Goal: Task Accomplishment & Management: Manage account settings

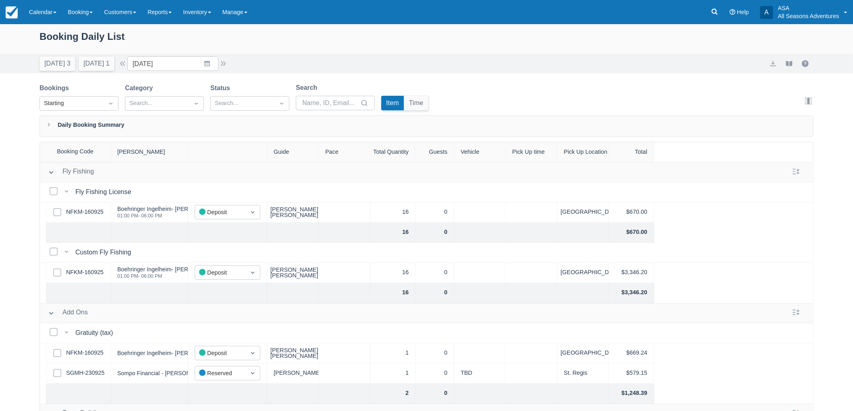
click at [13, 213] on div "Booking Daily List Today 3 Tomorrow 1 Date 10/23/25 Navigate forward to interac…" at bounding box center [426, 238] width 853 height 428
click at [709, 21] on link at bounding box center [714, 12] width 19 height 24
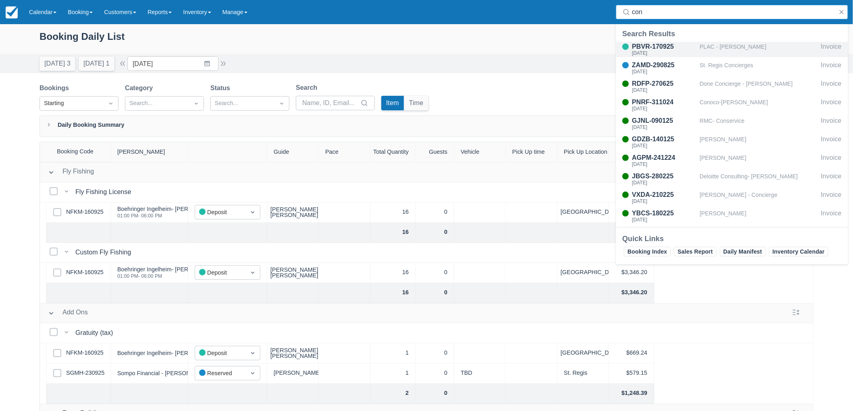
type input "con"
click at [710, 49] on div "PLAC - [PERSON_NAME]" at bounding box center [759, 49] width 118 height 15
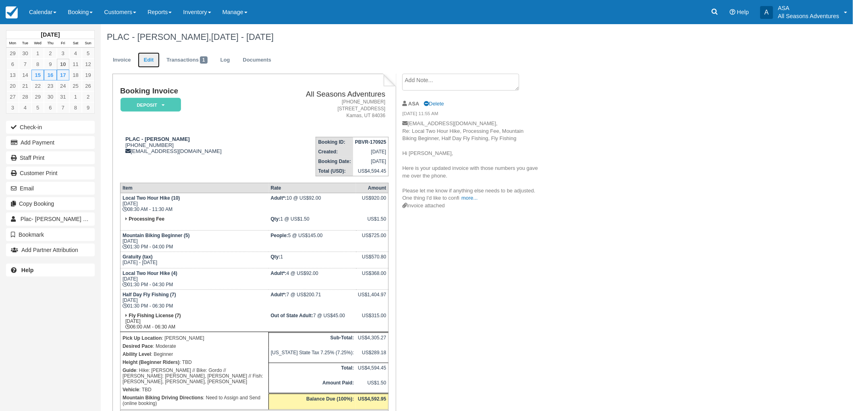
click at [154, 55] on link "Edit" at bounding box center [149, 60] width 22 height 16
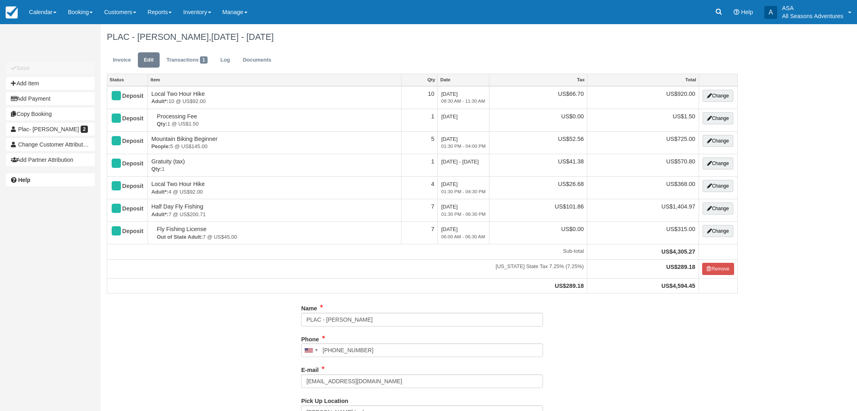
type input "[PHONE_NUMBER]"
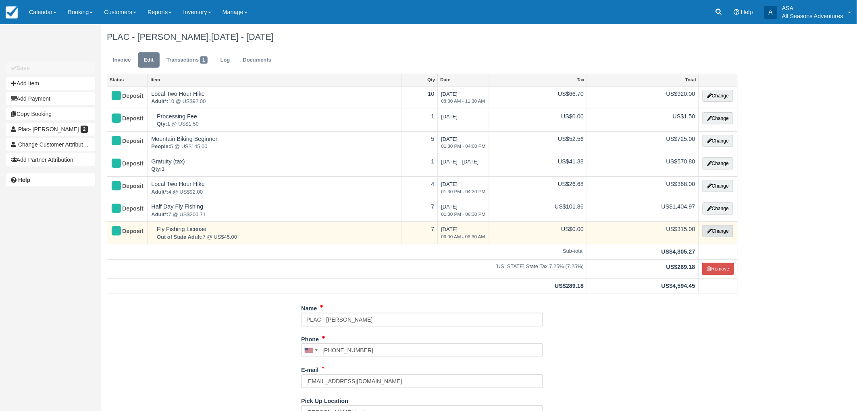
click at [721, 230] on button "Change" at bounding box center [717, 231] width 31 height 12
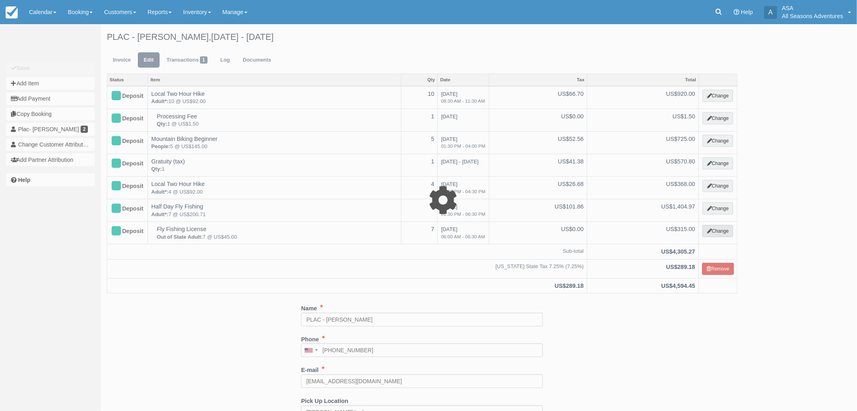
select select "8"
type input "315.00"
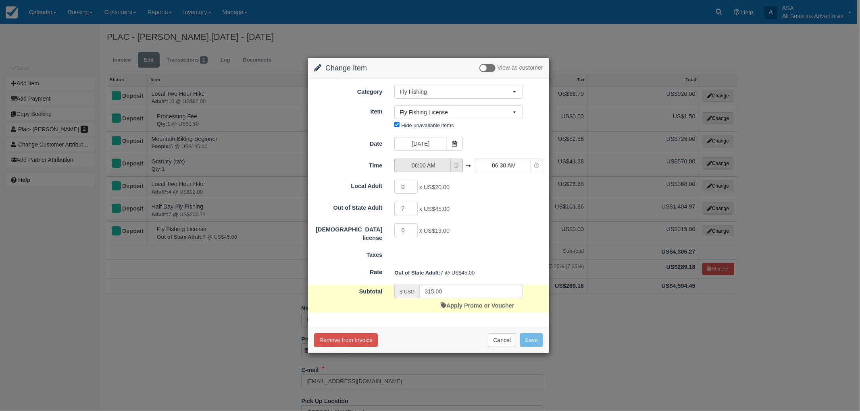
click at [437, 170] on button "06:00 AM" at bounding box center [428, 166] width 68 height 14
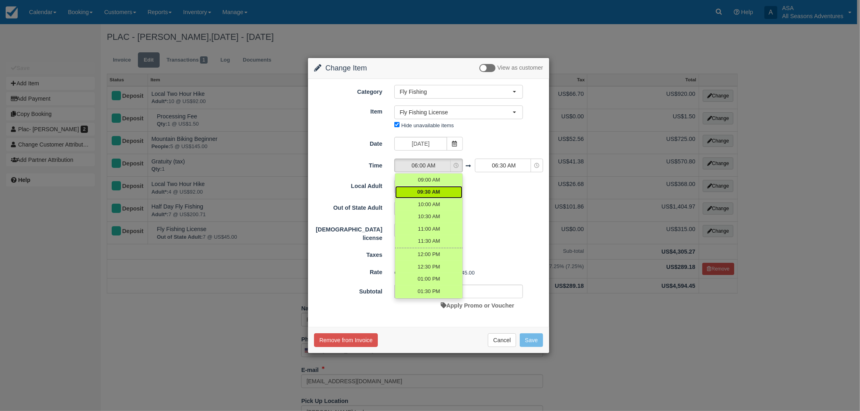
scroll to position [89, 0]
click at [434, 273] on span "01:30 PM" at bounding box center [428, 276] width 23 height 8
select select "13:30"
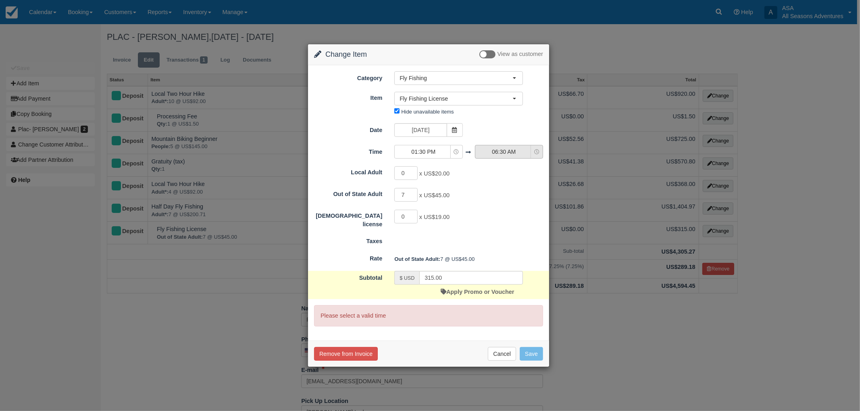
click at [501, 152] on span "06:30 AM" at bounding box center [503, 152] width 57 height 8
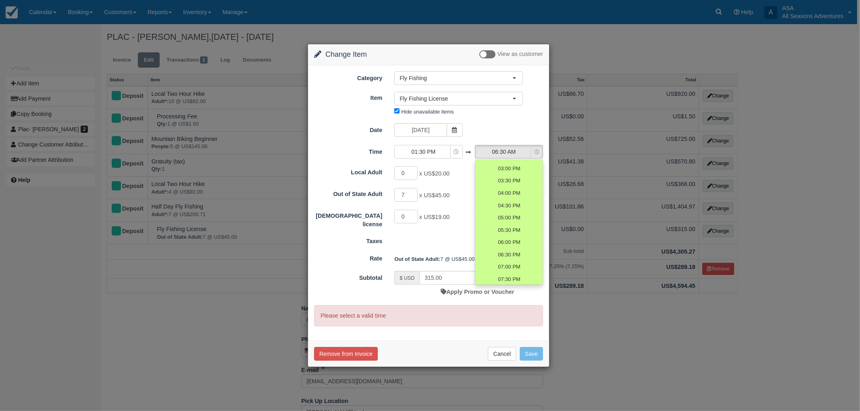
scroll to position [224, 0]
click at [509, 226] on span "06:00 PM" at bounding box center [508, 227] width 23 height 8
select select "18:00"
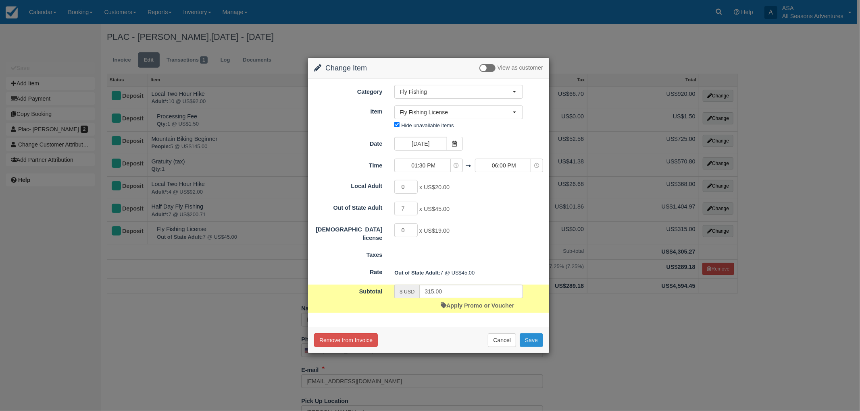
click at [532, 344] on button "Save" at bounding box center [530, 341] width 23 height 14
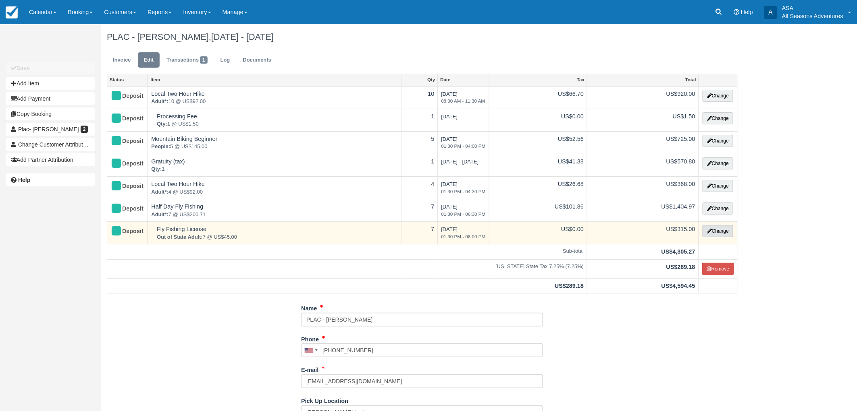
click at [717, 234] on button "Change" at bounding box center [717, 231] width 31 height 12
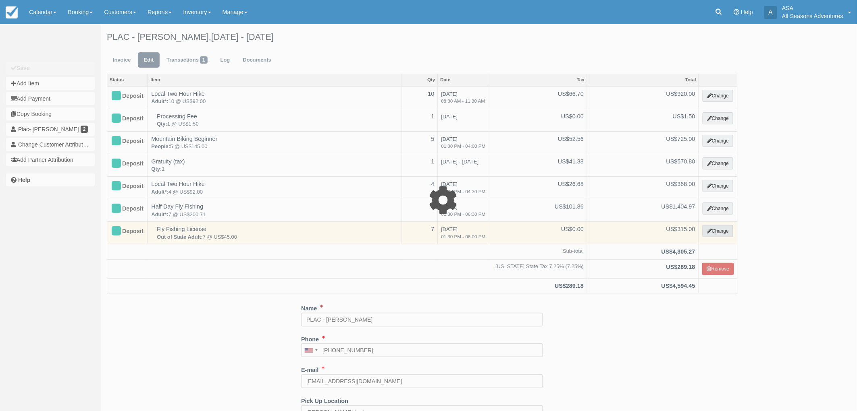
select select "8"
type input "315.00"
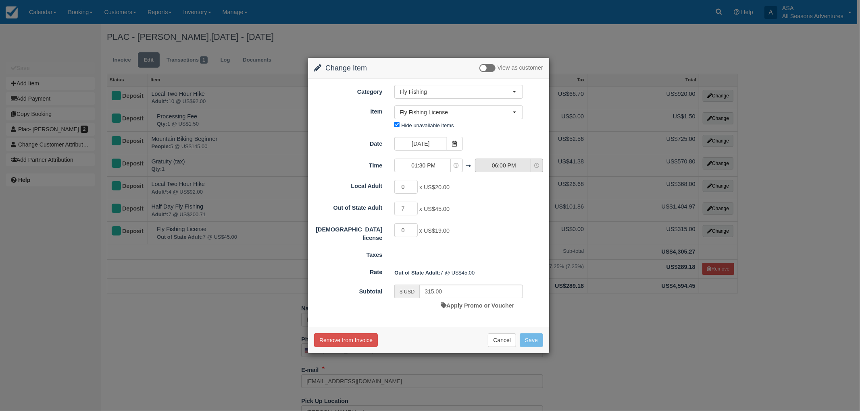
click at [515, 169] on span "06:00 PM" at bounding box center [503, 166] width 57 height 8
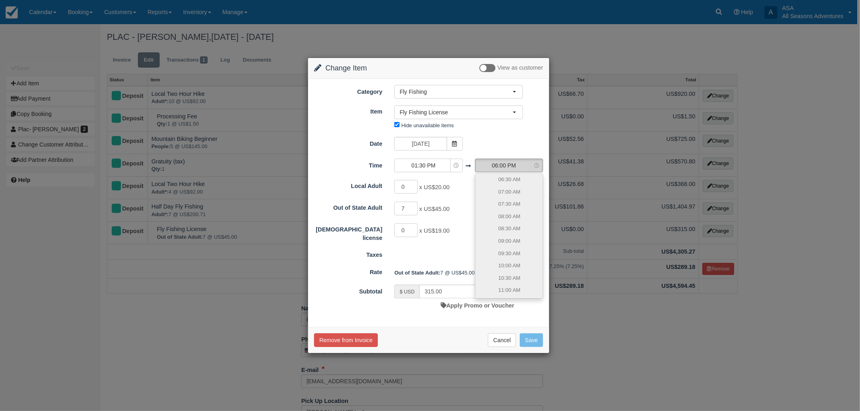
scroll to position [227, 0]
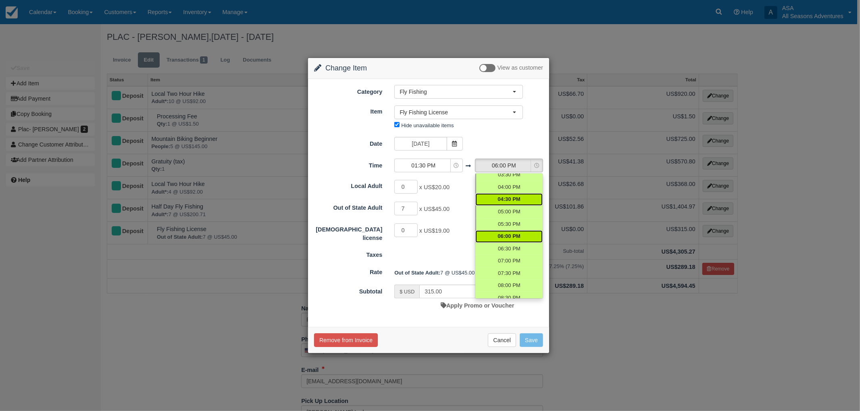
click at [514, 201] on span "04:30 PM" at bounding box center [508, 200] width 23 height 8
select select "16:30"
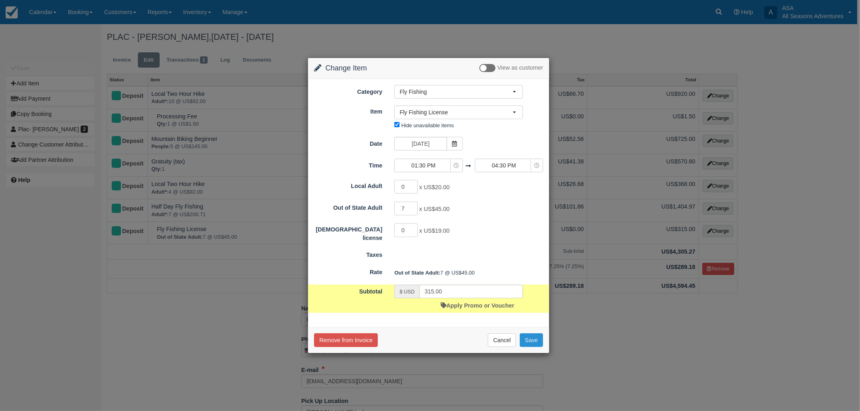
click at [536, 340] on button "Save" at bounding box center [530, 341] width 23 height 14
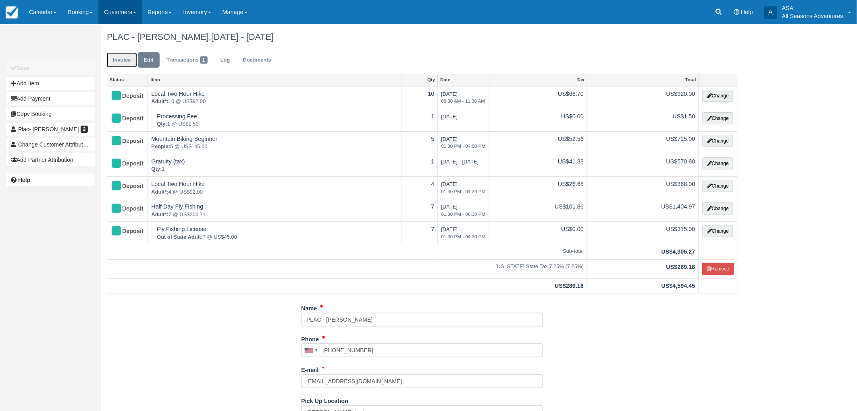
drag, startPoint x: 119, startPoint y: 54, endPoint x: 111, endPoint y: 8, distance: 46.3
click at [119, 54] on link "Invoice" at bounding box center [122, 60] width 30 height 16
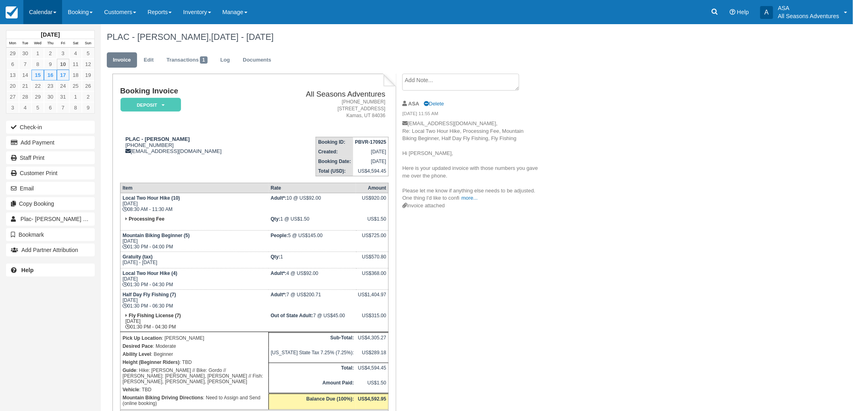
click at [61, 9] on link "Calendar" at bounding box center [42, 12] width 39 height 24
click at [70, 14] on link "Booking" at bounding box center [80, 12] width 36 height 24
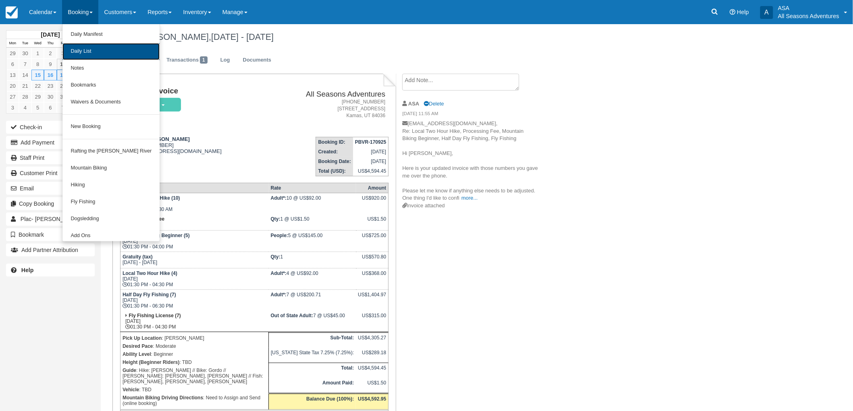
click at [77, 54] on link "Daily List" at bounding box center [110, 51] width 97 height 17
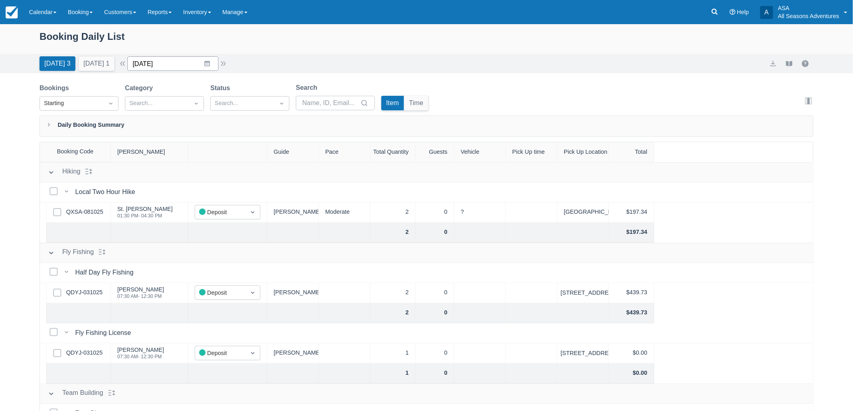
click at [207, 65] on input "10/10/25" at bounding box center [172, 63] width 91 height 15
click at [213, 173] on td "23" at bounding box center [207, 171] width 16 height 15
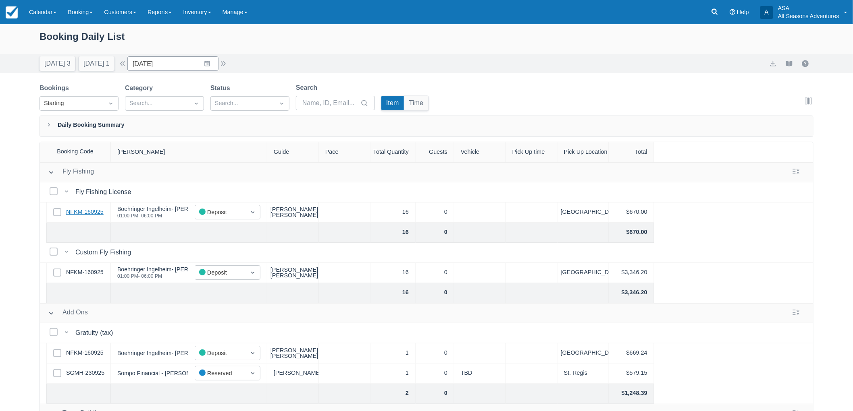
click at [87, 212] on link "NFKM-160925" at bounding box center [84, 212] width 37 height 9
click at [102, 211] on link "NFKM-160925" at bounding box center [84, 212] width 37 height 9
click at [57, 61] on button "Today 3" at bounding box center [57, 63] width 36 height 15
type input "10/10/25"
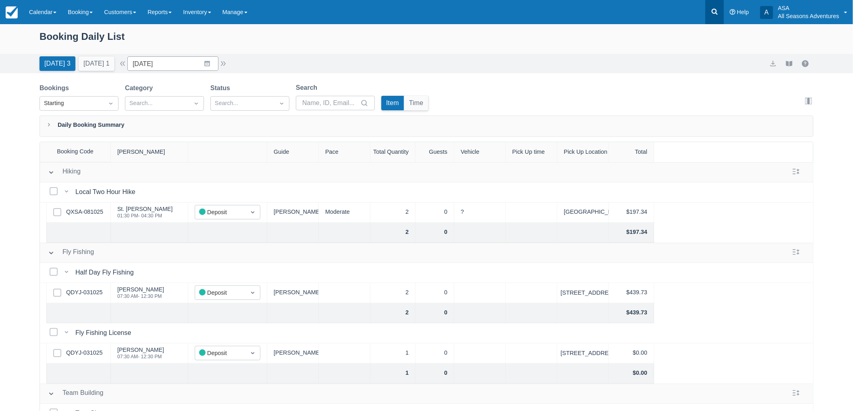
click at [715, 15] on icon at bounding box center [714, 12] width 8 height 8
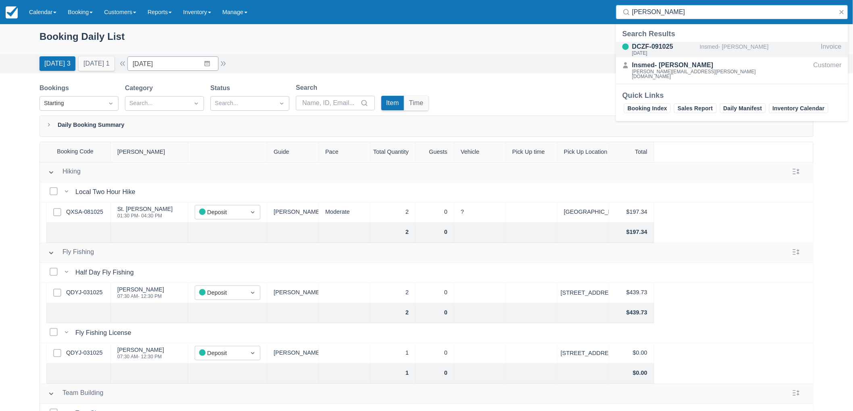
type input "gutow"
click at [702, 46] on div "Insmed- Kelly Gutowski" at bounding box center [759, 49] width 118 height 15
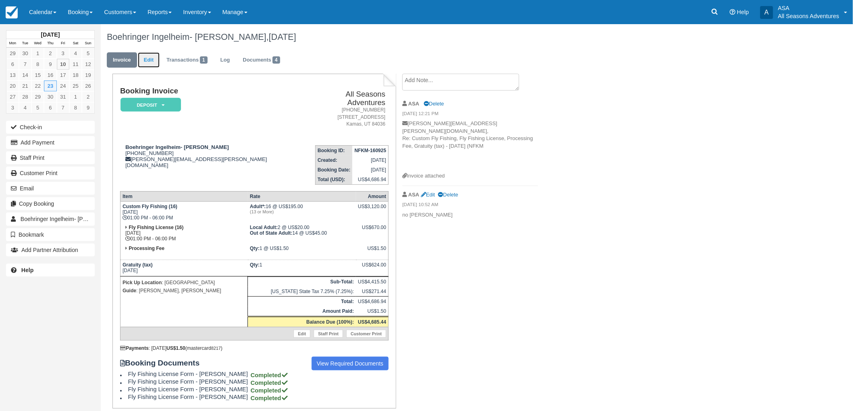
click at [151, 67] on link "Edit" at bounding box center [149, 60] width 22 height 16
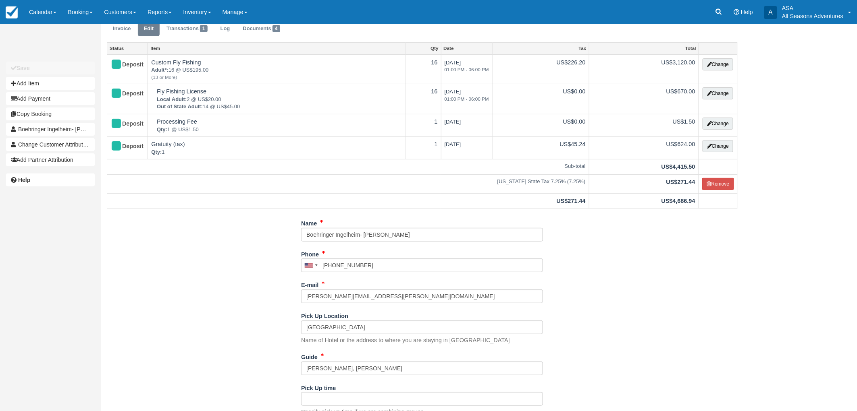
scroll to position [62, 0]
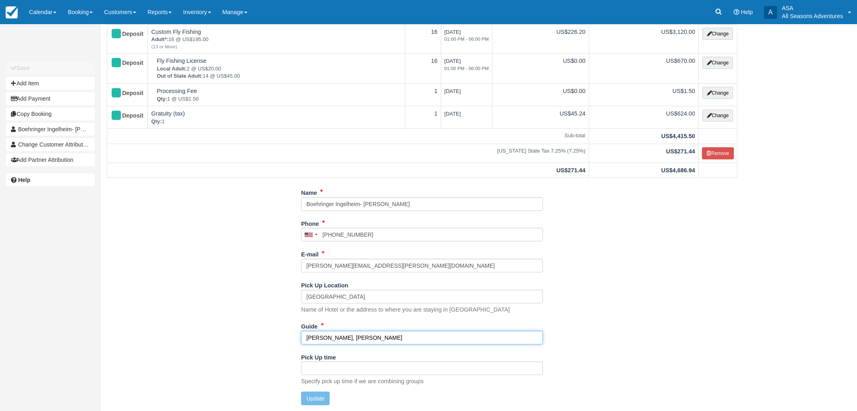
drag, startPoint x: 401, startPoint y: 336, endPoint x: 373, endPoint y: 339, distance: 28.4
click at [373, 339] on input "[PERSON_NAME], [PERSON_NAME]" at bounding box center [422, 338] width 242 height 14
click at [323, 337] on input "Scott, Sammy Chris, tyler, rackl, jake m" at bounding box center [422, 338] width 242 height 14
click at [373, 335] on input "Scott, Sammy, Chris, tyler, rackl, jake m" at bounding box center [422, 338] width 242 height 14
type input "Scott, Sammy, Chris, tyler, rackl, jake m"
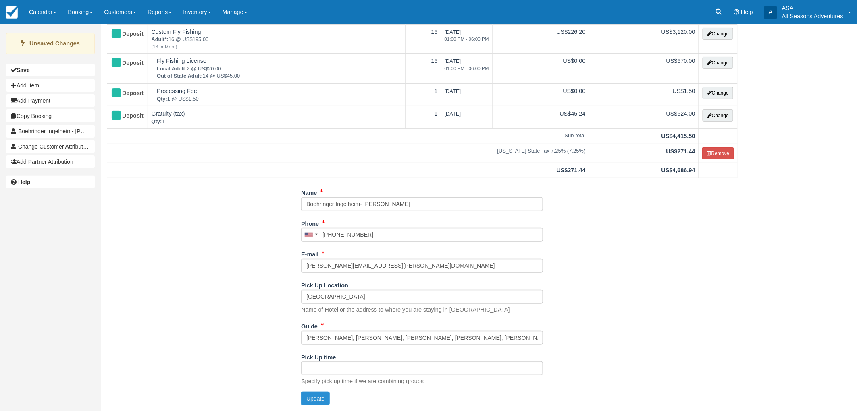
click at [326, 403] on button "Update" at bounding box center [315, 399] width 29 height 14
type input "+19012068531"
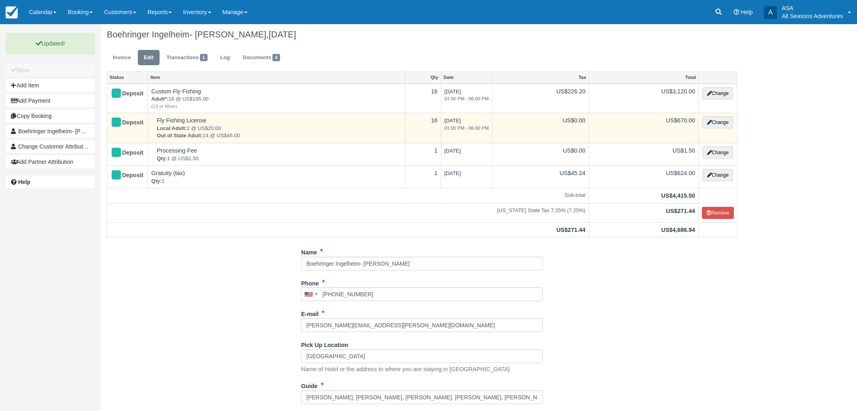
scroll to position [0, 0]
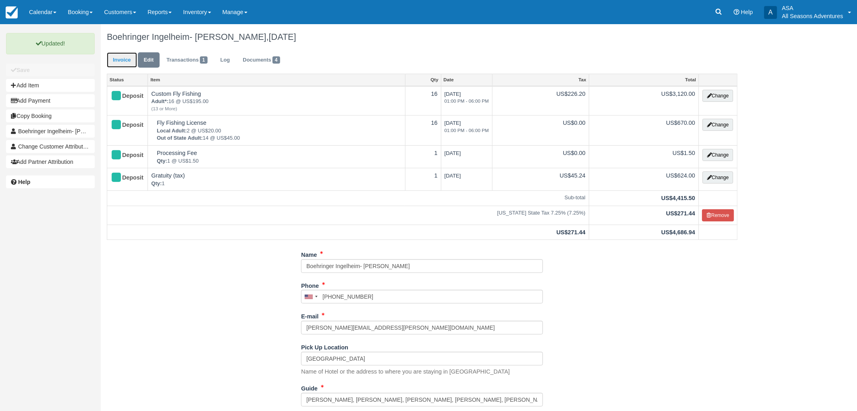
click at [118, 64] on link "Invoice" at bounding box center [122, 60] width 30 height 16
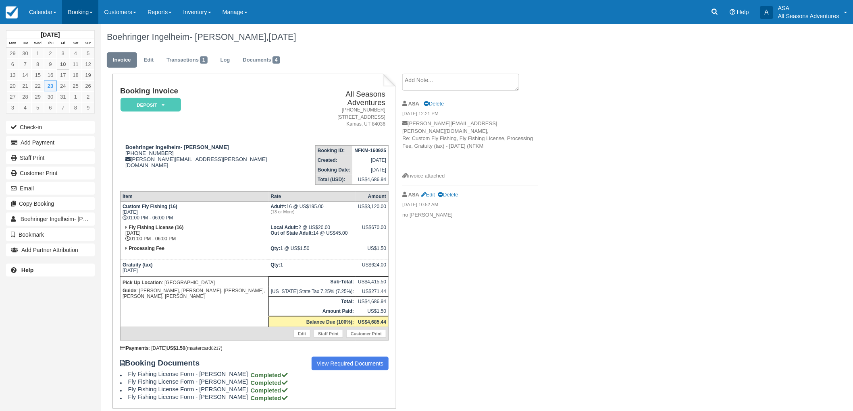
click at [75, 10] on link "Booking" at bounding box center [80, 12] width 36 height 24
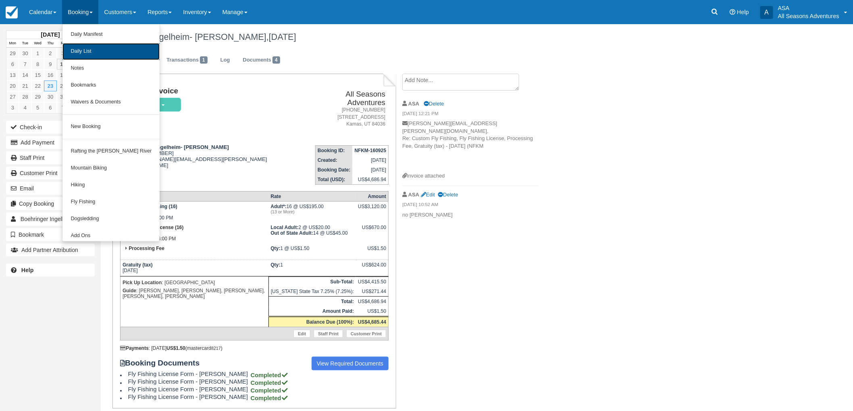
click at [92, 53] on link "Daily List" at bounding box center [110, 51] width 97 height 17
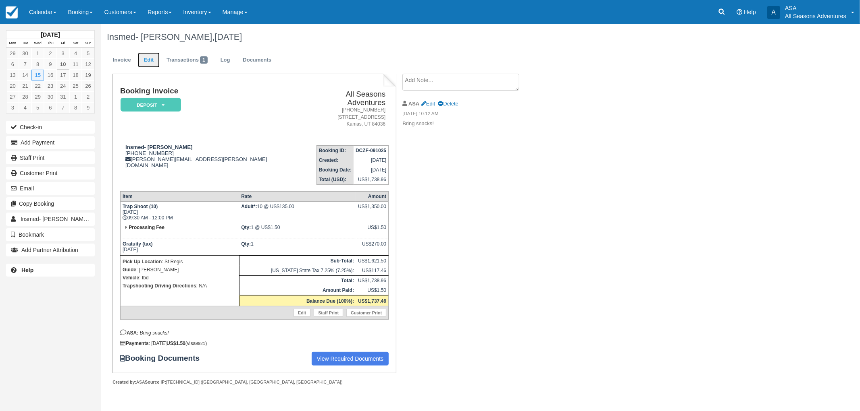
click at [145, 61] on link "Edit" at bounding box center [149, 60] width 22 height 16
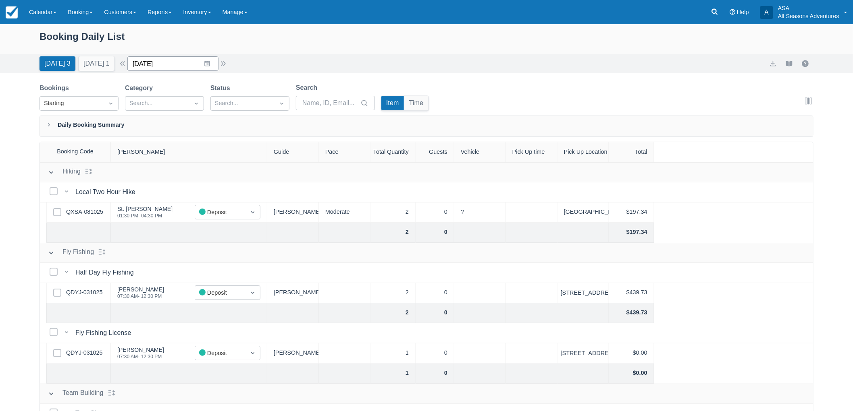
click at [185, 63] on input "10/10/25" at bounding box center [172, 63] width 91 height 15
click at [193, 154] on td "15" at bounding box center [192, 156] width 16 height 15
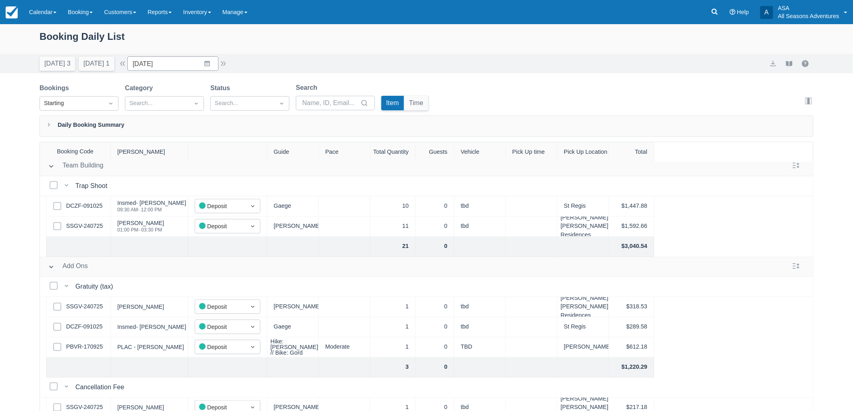
scroll to position [261, 0]
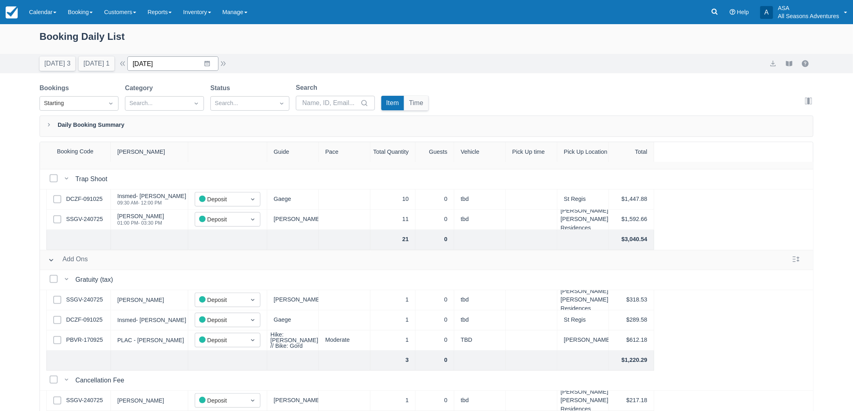
click at [211, 62] on input "10/15/25" at bounding box center [172, 63] width 91 height 15
click at [215, 172] on td "23" at bounding box center [207, 171] width 16 height 15
type input "10/23/25"
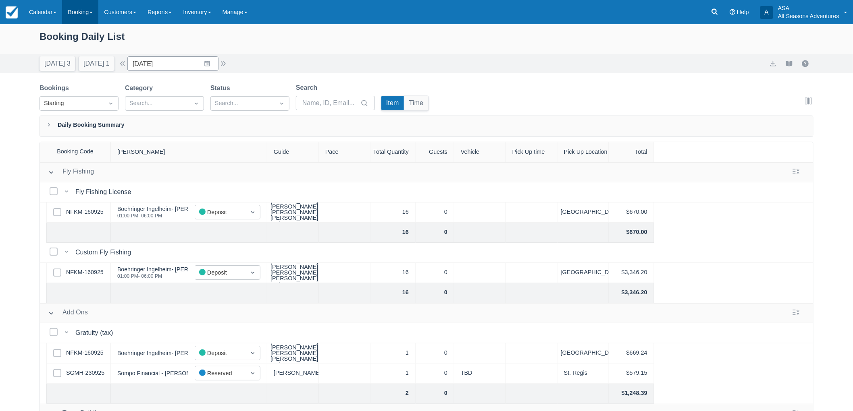
click at [90, 19] on link "Booking" at bounding box center [80, 12] width 36 height 24
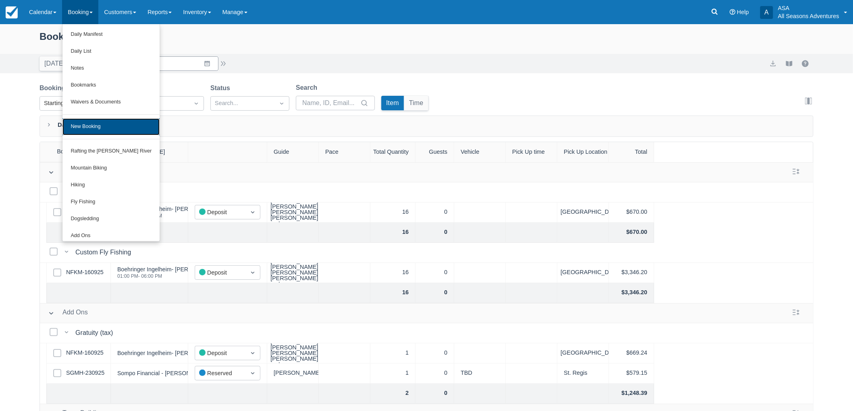
click at [107, 125] on link "New Booking" at bounding box center [110, 126] width 97 height 17
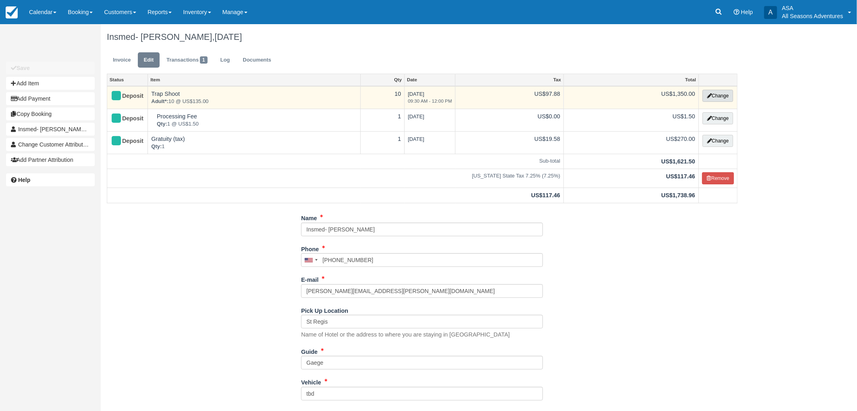
click at [715, 101] on button "Change" at bounding box center [717, 96] width 31 height 12
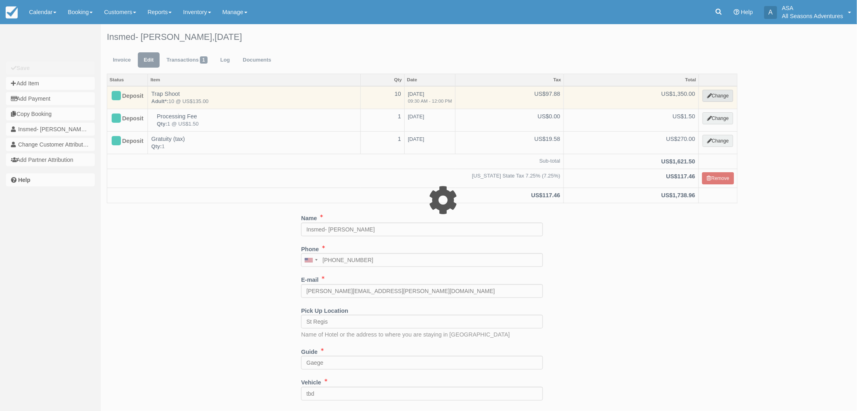
select select "3"
type input "1350.00"
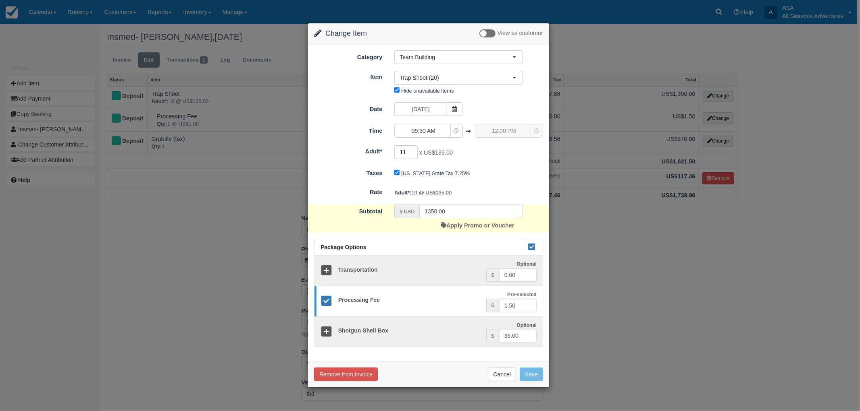
type input "11"
click at [413, 150] on input "11" at bounding box center [405, 152] width 23 height 14
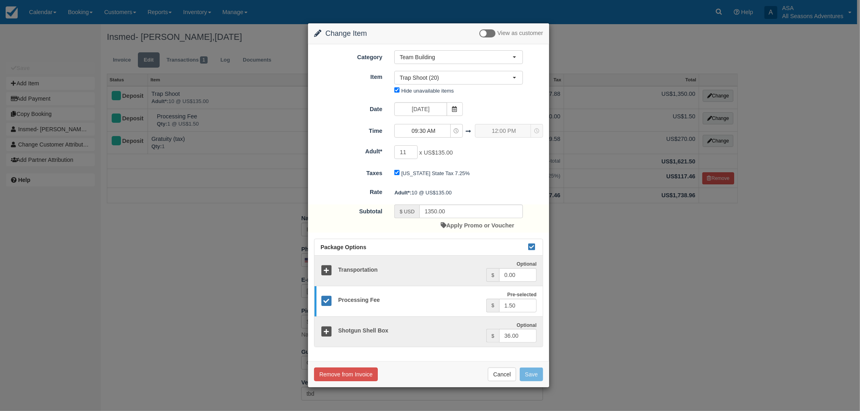
type input "1485.00"
click at [537, 375] on button "Save" at bounding box center [530, 375] width 23 height 14
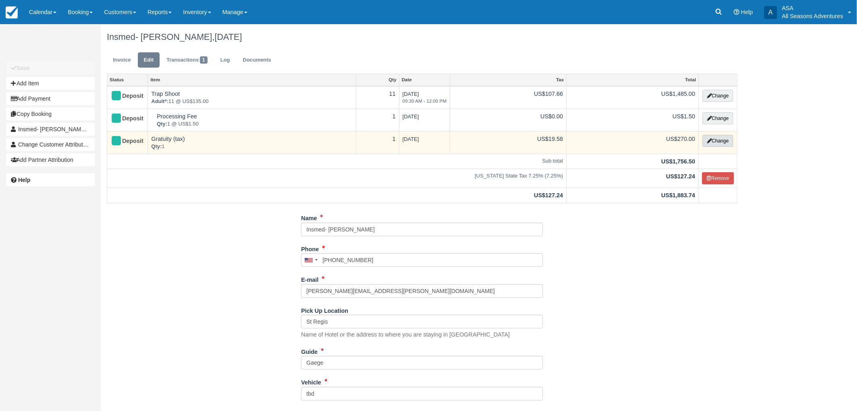
click at [720, 139] on button "Change" at bounding box center [717, 141] width 31 height 12
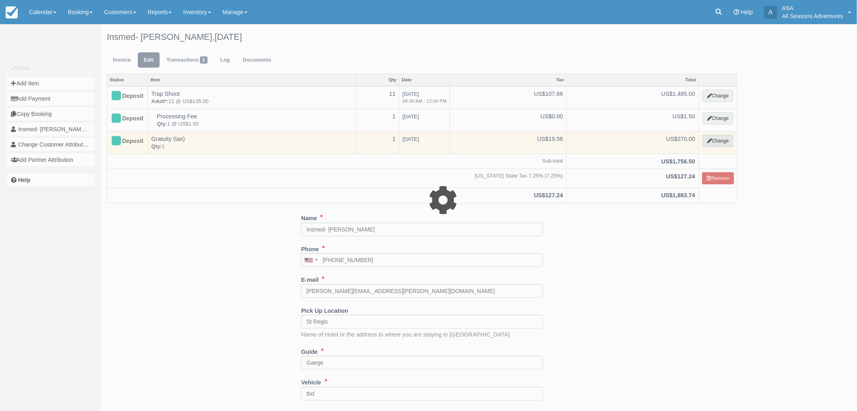
select select "13"
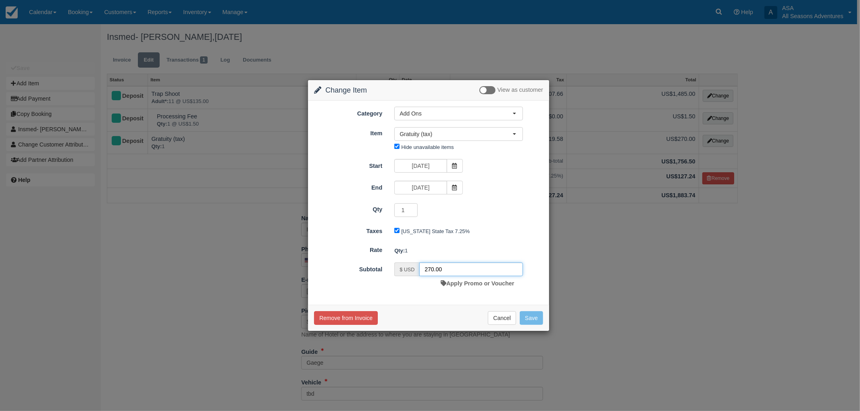
click at [430, 272] on input "270.00" at bounding box center [471, 270] width 104 height 14
type input "297.00"
click at [531, 314] on button "Save" at bounding box center [530, 319] width 23 height 14
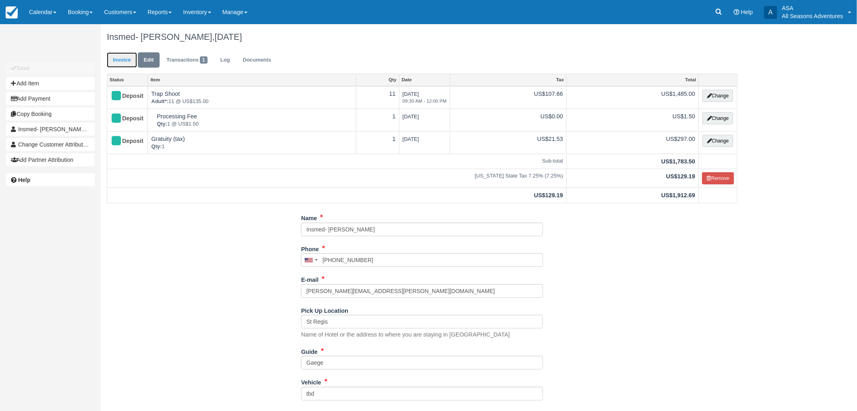
click at [125, 58] on link "Invoice" at bounding box center [122, 60] width 30 height 16
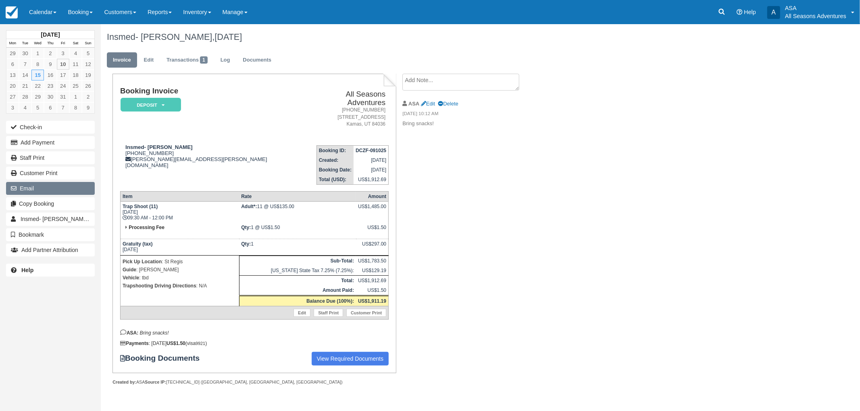
click at [47, 185] on button "Email" at bounding box center [50, 188] width 89 height 13
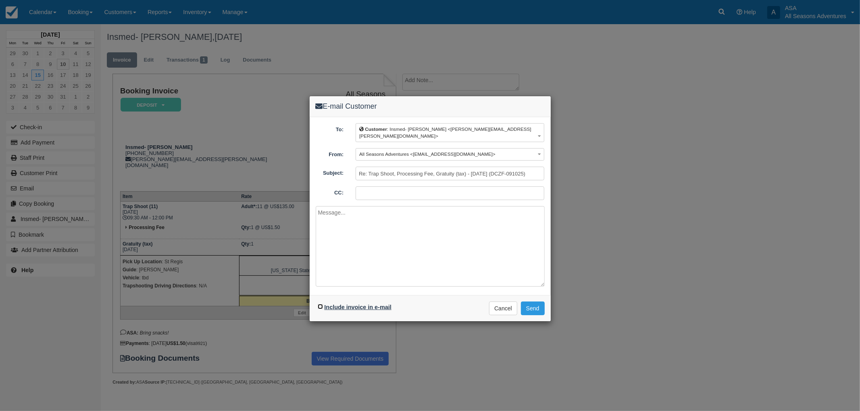
click at [322, 304] on input "Include invoice in e-mail" at bounding box center [320, 306] width 5 height 5
checkbox input "true"
click at [463, 255] on textarea at bounding box center [430, 246] width 229 height 81
type textarea "Hello, Here is your updated invoice. [PERSON_NAME]"
click at [538, 302] on button "Send" at bounding box center [533, 309] width 24 height 14
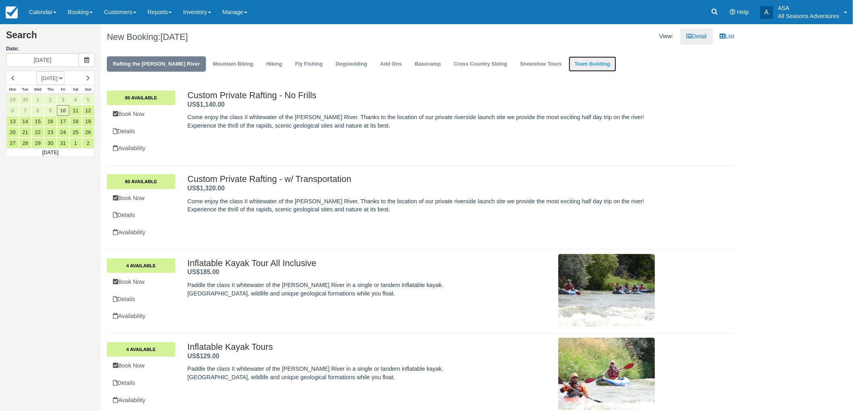
click at [579, 64] on link "Team Building" at bounding box center [593, 64] width 48 height 16
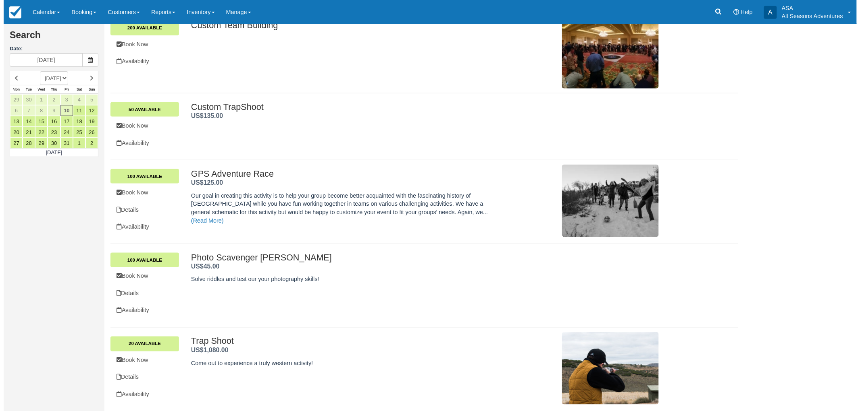
scroll to position [372, 0]
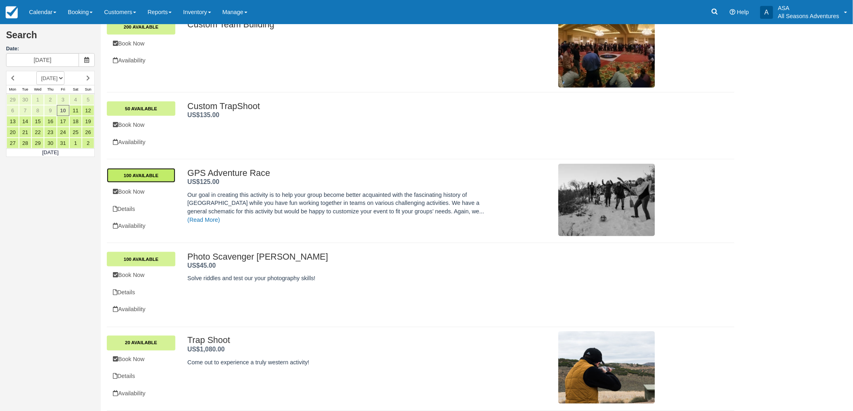
click at [150, 179] on link "100 Available" at bounding box center [141, 175] width 69 height 15
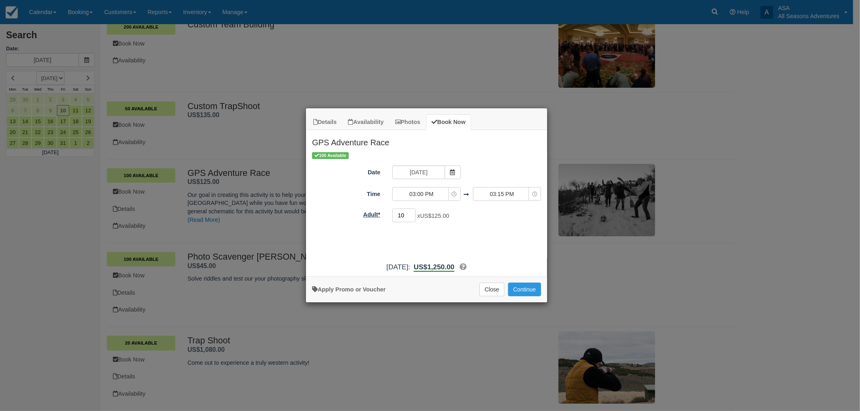
drag, startPoint x: 400, startPoint y: 214, endPoint x: 372, endPoint y: 210, distance: 27.6
click at [389, 212] on div "10 x US$125.00 Minimum of 10Maximum of 200" at bounding box center [456, 217] width 141 height 16
type input "65"
click at [428, 171] on input "10/10/25" at bounding box center [418, 173] width 52 height 14
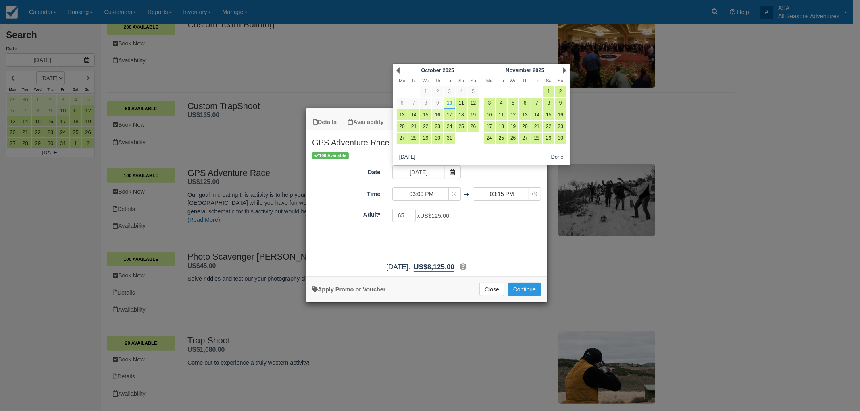
click at [437, 118] on link "16" at bounding box center [437, 115] width 11 height 11
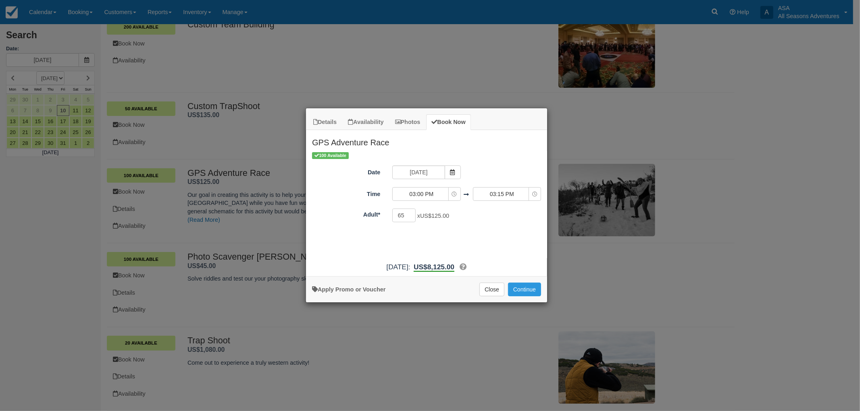
click at [435, 164] on div "100 Available Date 10/16/25 Time 03:00 PM 06:00 AM 06:15 AM 06:30 AM 06:45 AM 0…" at bounding box center [426, 204] width 241 height 107
click at [440, 170] on input "10/16/25" at bounding box center [418, 173] width 52 height 14
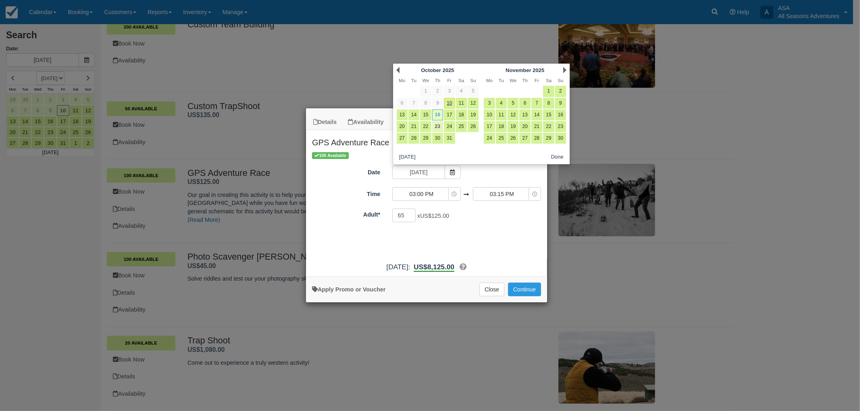
click at [436, 127] on link "23" at bounding box center [437, 126] width 11 height 11
type input "10/23/25"
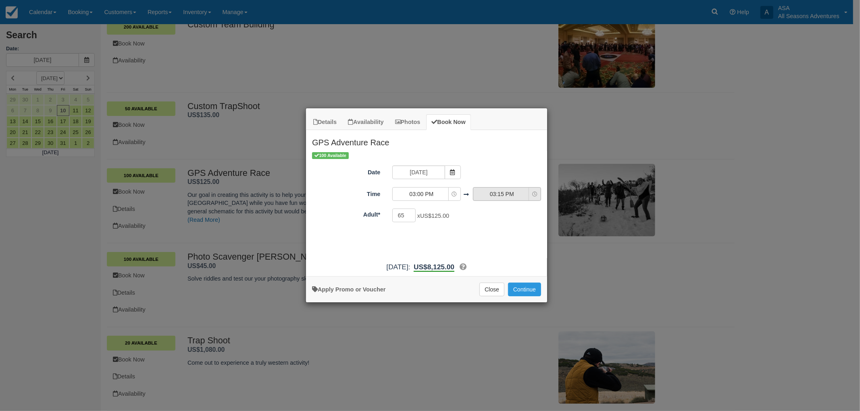
click at [506, 196] on span "03:15 PM" at bounding box center [501, 194] width 57 height 8
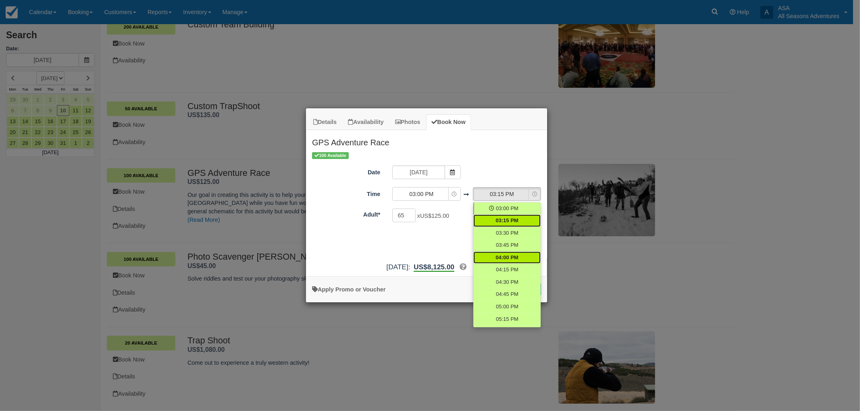
scroll to position [477, 0]
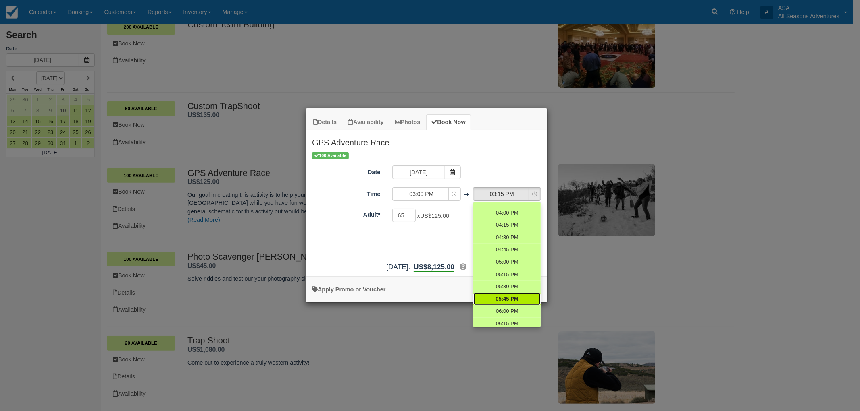
click at [507, 296] on span "05:45 PM" at bounding box center [506, 300] width 23 height 8
select select "17:45"
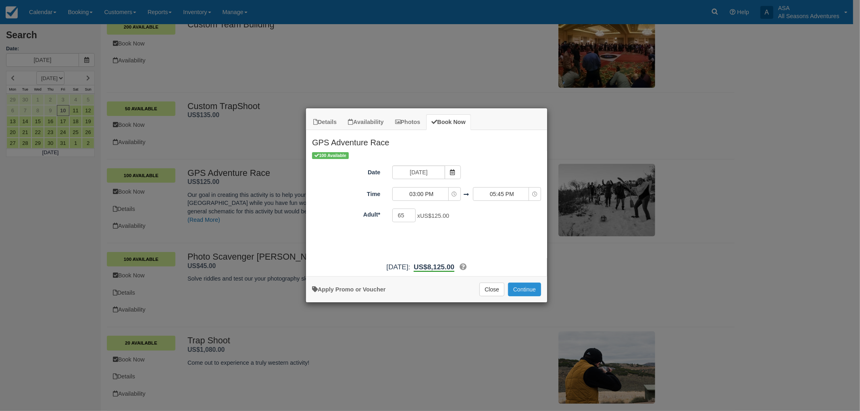
click at [524, 287] on button "Continue" at bounding box center [524, 290] width 33 height 14
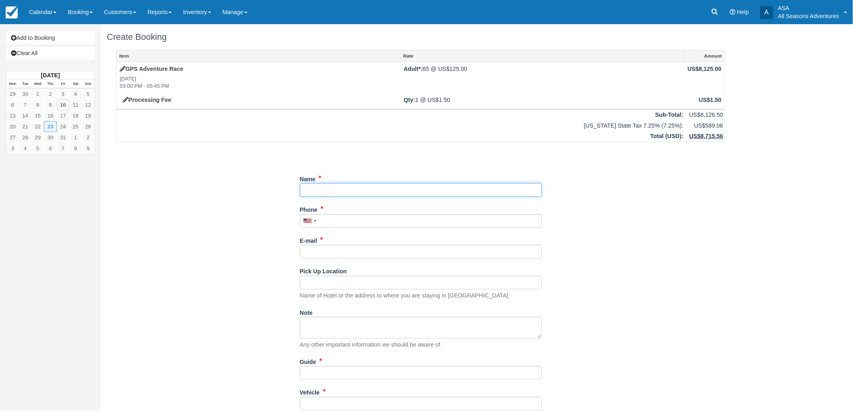
click at [464, 187] on input "Name" at bounding box center [421, 190] width 242 height 14
type input "Primal Kitchen - [PERSON_NAME]"
click at [386, 217] on input "Phone" at bounding box center [421, 221] width 242 height 14
paste input "[PHONE_NUMBER]"
type input "(952) 239-0987"
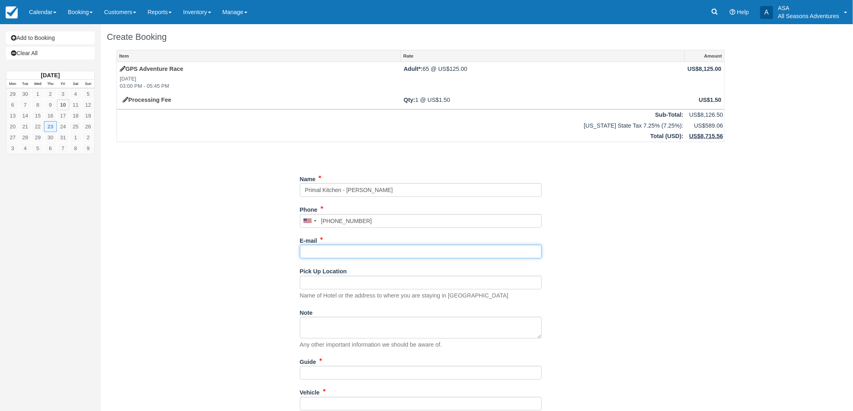
click at [397, 252] on input "E-mail" at bounding box center [421, 252] width 242 height 14
click at [339, 255] on input "E-mail" at bounding box center [421, 252] width 242 height 14
paste input "[PERSON_NAME][EMAIL_ADDRESS][PERSON_NAME][DOMAIN_NAME]"
type input "[PERSON_NAME][EMAIL_ADDRESS][PERSON_NAME][DOMAIN_NAME]"
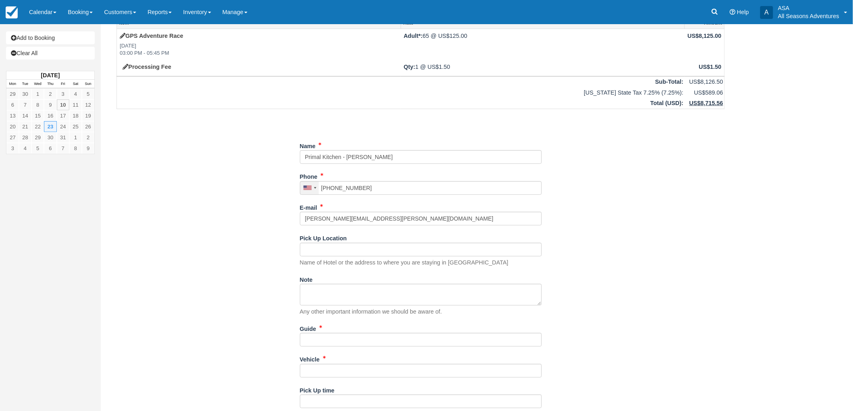
scroll to position [66, 0]
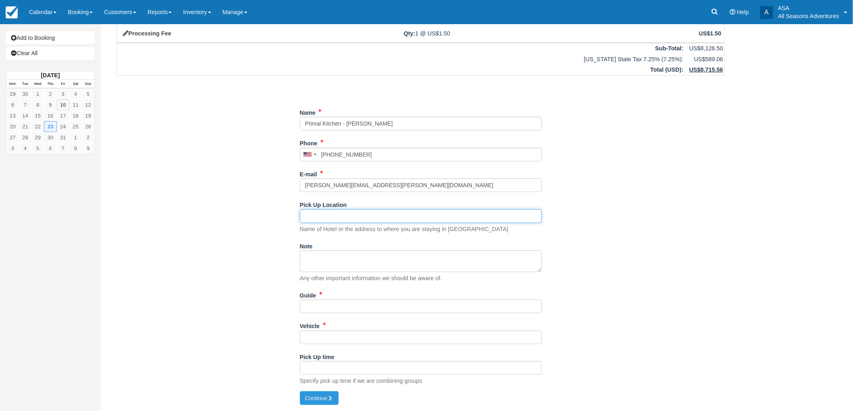
click at [345, 216] on input "Pick Up Location" at bounding box center [421, 217] width 242 height 14
type input "TBD"
click at [206, 284] on div "Item Rate Amount GPS Adventure Race Thu Oct 23, 2025 03:00 PM - 05:45 PM Adult*…" at bounding box center [420, 187] width 627 height 408
click at [372, 306] on input "Guide" at bounding box center [421, 307] width 242 height 14
type input "TBD"
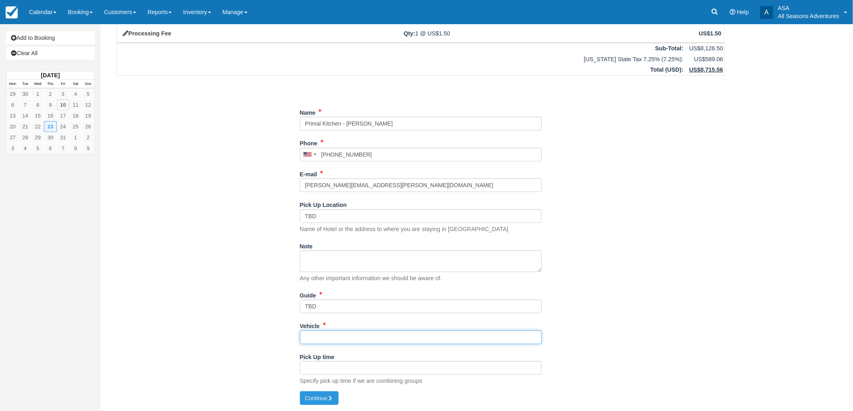
click at [353, 337] on input "Vehicle" at bounding box center [421, 338] width 242 height 14
type input "tbd"
click at [327, 395] on button "Continue" at bounding box center [319, 399] width 39 height 14
type input "+19522390987"
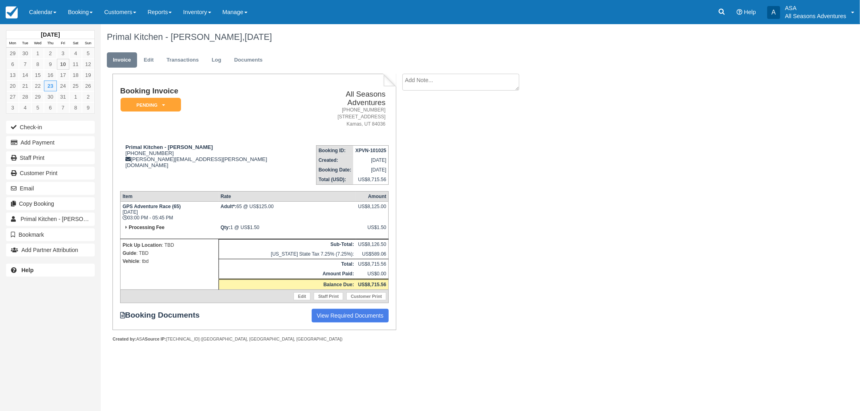
click at [586, 179] on div "Primal Kitchen - [PERSON_NAME], [DATE] Invoice Edit Transactions Log Documents …" at bounding box center [423, 192] width 645 height 336
click at [17, 187] on icon "button" at bounding box center [15, 189] width 9 height 6
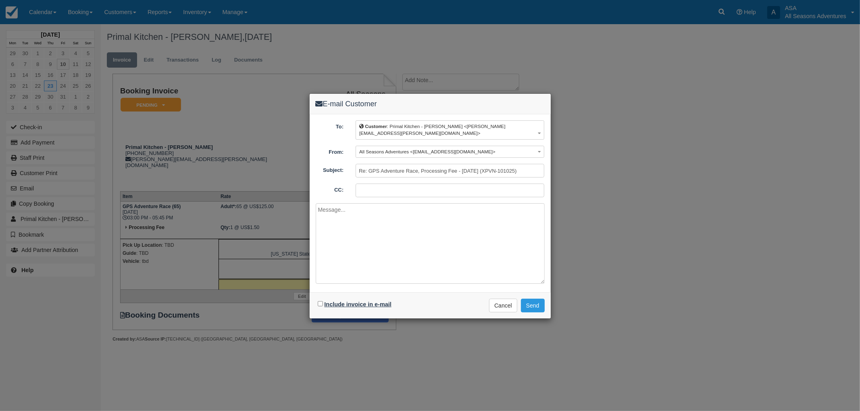
click at [373, 301] on label "Include invoice in e-mail" at bounding box center [357, 304] width 67 height 6
click at [323, 301] on input "Include invoice in e-mail" at bounding box center [320, 303] width 5 height 5
checkbox input "true"
click at [531, 305] on button "Send" at bounding box center [533, 306] width 24 height 14
